Goal: Task Accomplishment & Management: Use online tool/utility

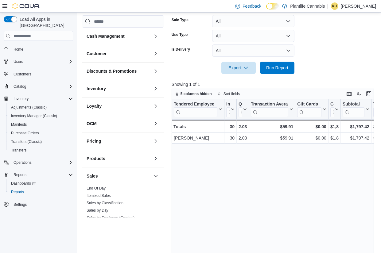
scroll to position [97, 0]
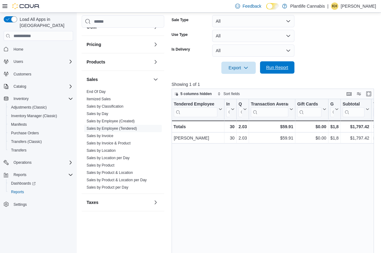
click at [280, 69] on span "Run Report" at bounding box center [277, 68] width 22 height 6
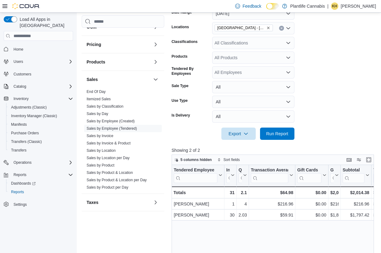
scroll to position [14, 0]
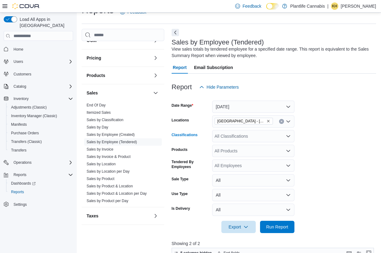
click at [239, 137] on div "All Classifications" at bounding box center [253, 136] width 82 height 12
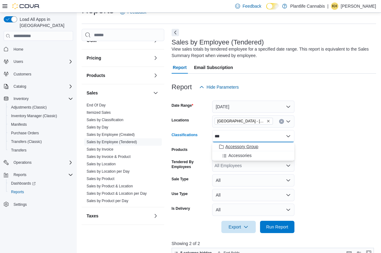
type input "***"
click at [235, 145] on span "Accessory Group" at bounding box center [242, 147] width 33 height 6
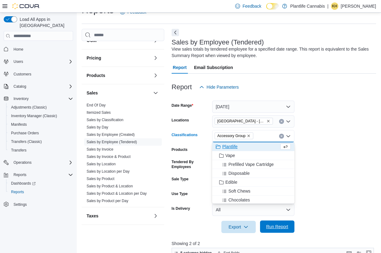
click at [279, 228] on span "Run Report" at bounding box center [277, 227] width 22 height 6
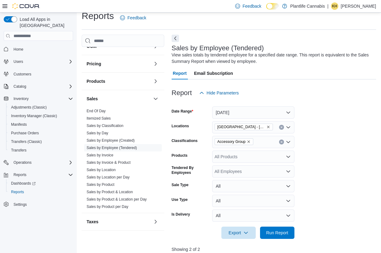
scroll to position [15, 0]
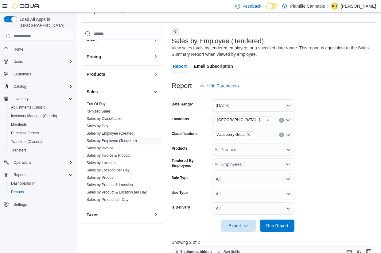
click at [250, 135] on icon "Remove Accessory Group from selection in this group" at bounding box center [249, 135] width 2 height 2
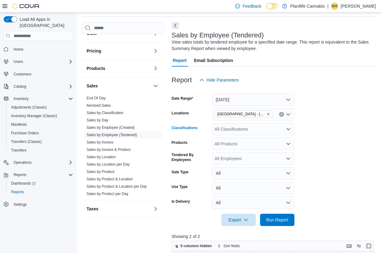
scroll to position [24, 0]
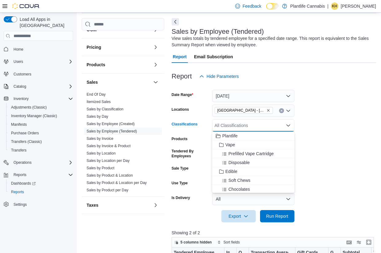
drag, startPoint x: 322, startPoint y: 137, endPoint x: 275, endPoint y: 133, distance: 47.2
click at [323, 137] on form "Date Range [DATE] Locations [GEOGRAPHIC_DATA] - [GEOGRAPHIC_DATA] Classificatio…" at bounding box center [274, 153] width 205 height 140
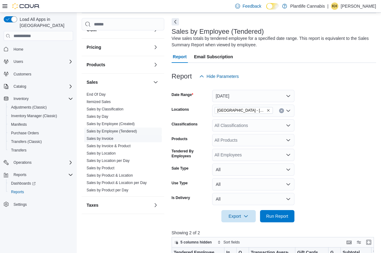
click at [109, 139] on link "Sales by Invoice" at bounding box center [100, 139] width 27 height 4
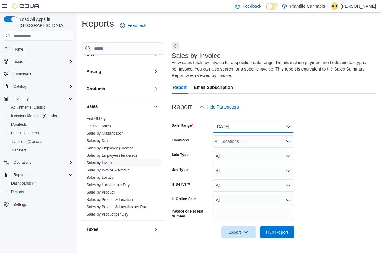
click at [259, 127] on button "[DATE]" at bounding box center [253, 127] width 82 height 12
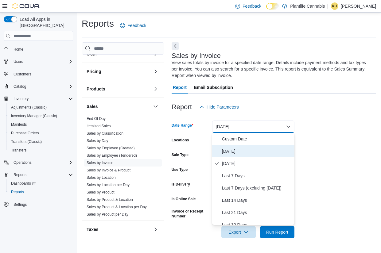
click at [243, 151] on span "[DATE]" at bounding box center [257, 151] width 70 height 7
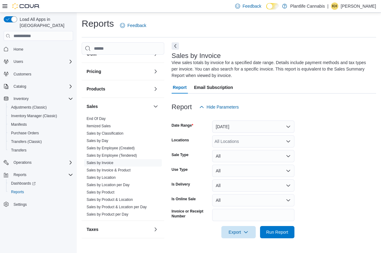
click at [245, 144] on div "All Locations" at bounding box center [253, 141] width 82 height 12
type input "********"
click at [233, 152] on span "[GEOGRAPHIC_DATA] - [GEOGRAPHIC_DATA]" at bounding box center [275, 152] width 93 height 6
click at [272, 231] on span "Run Report" at bounding box center [277, 232] width 22 height 6
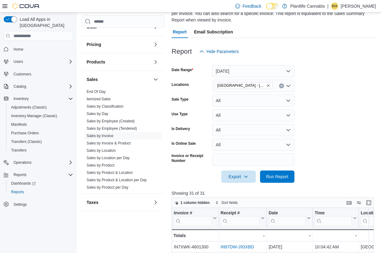
scroll to position [195, 0]
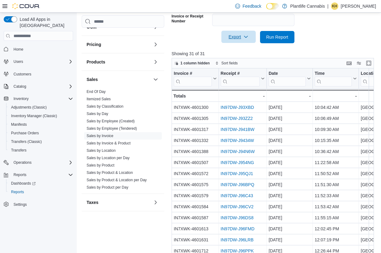
click at [243, 39] on span "Export" at bounding box center [238, 37] width 27 height 12
click at [248, 44] on button "Export to Excel" at bounding box center [239, 49] width 35 height 12
